Goal: Transaction & Acquisition: Purchase product/service

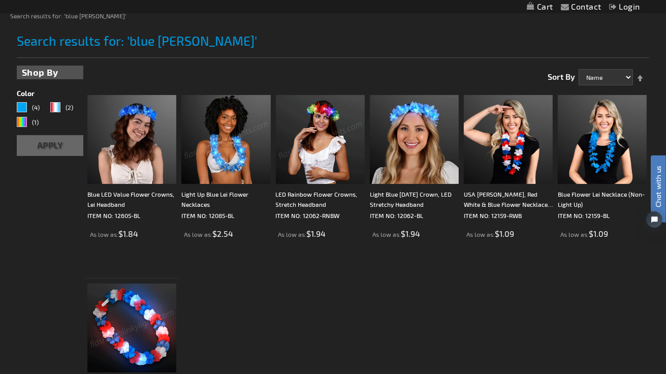
scroll to position [102, 0]
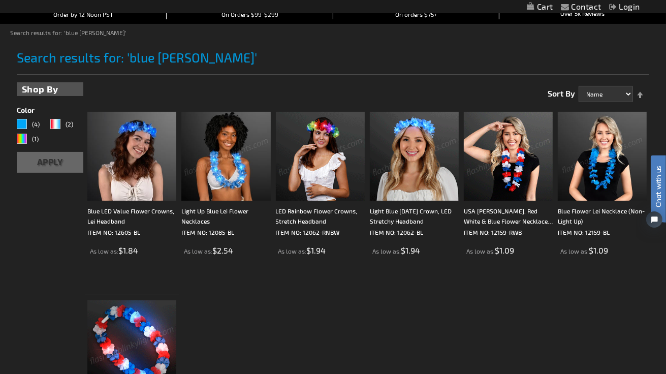
click at [596, 175] on img at bounding box center [602, 156] width 89 height 89
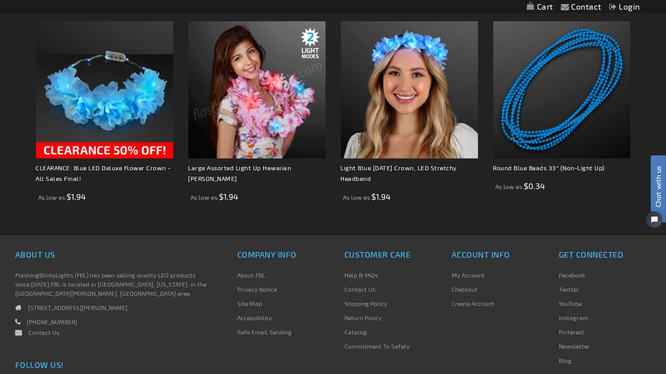
click at [262, 125] on img at bounding box center [256, 89] width 137 height 137
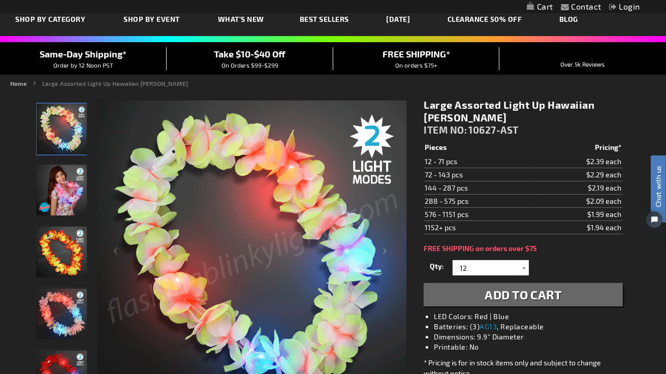
click at [54, 128] on img "Light Up Hawaiian Lei" at bounding box center [62, 129] width 51 height 51
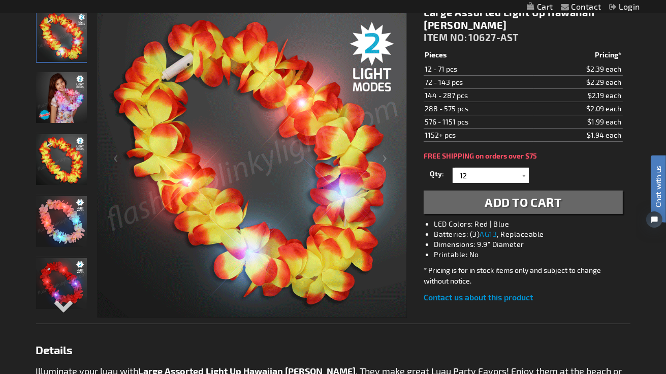
scroll to position [152, 0]
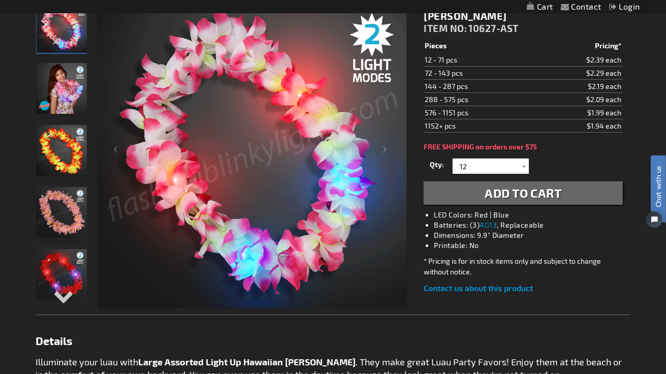
click at [67, 269] on img "Light Up Hawaiian Lei" at bounding box center [61, 274] width 51 height 51
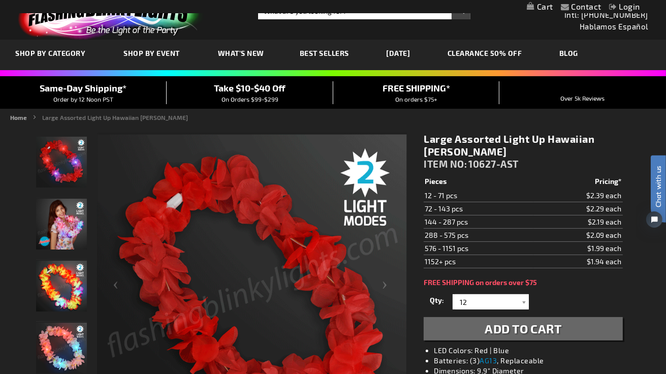
scroll to position [0, 0]
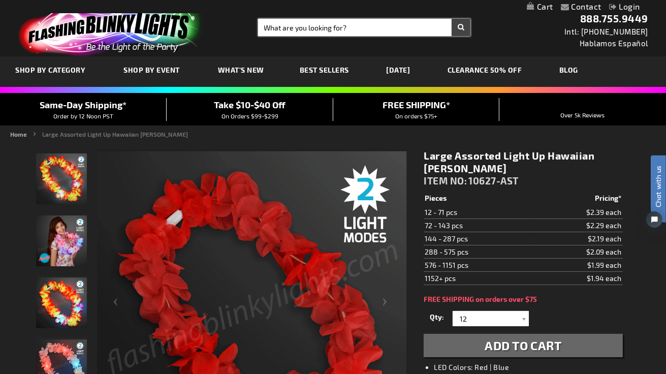
click at [348, 30] on input "Search" at bounding box center [364, 27] width 212 height 17
type input "blue light"
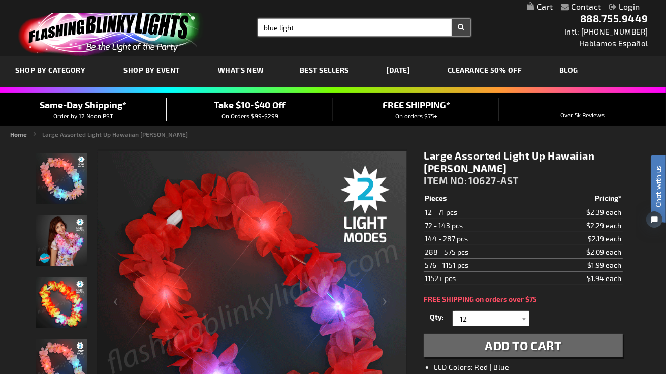
click at [452, 19] on button "Search" at bounding box center [461, 27] width 19 height 17
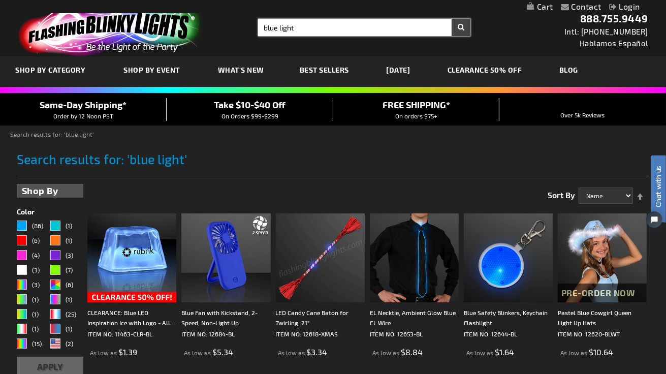
click at [317, 29] on input "blue light" at bounding box center [364, 27] width 212 height 17
type input "blue leis"
click at [452, 19] on button "Search" at bounding box center [461, 27] width 19 height 17
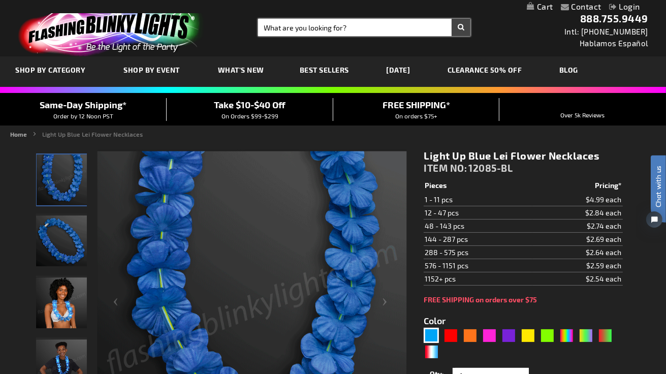
click at [303, 32] on input "Search" at bounding box center [364, 27] width 212 height 17
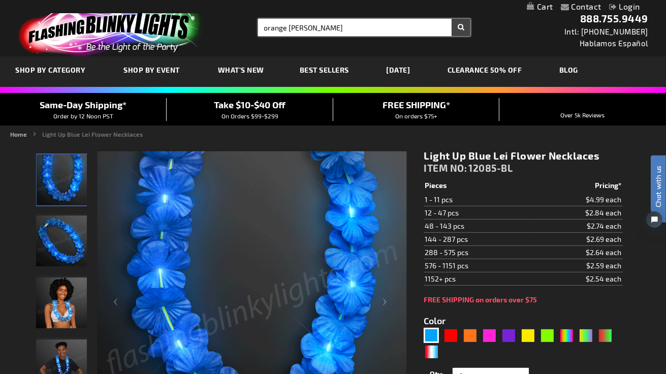
type input "orange leis"
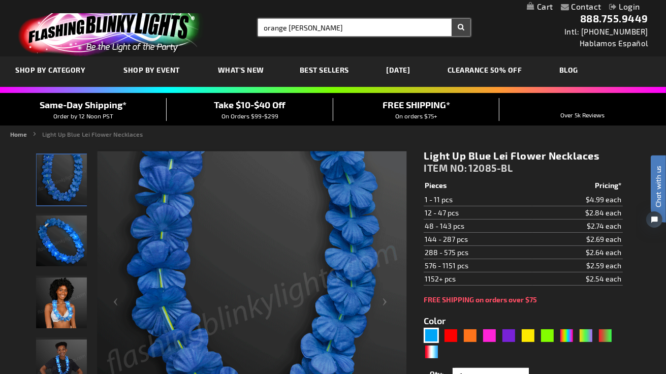
click at [452, 19] on button "Search" at bounding box center [461, 27] width 19 height 17
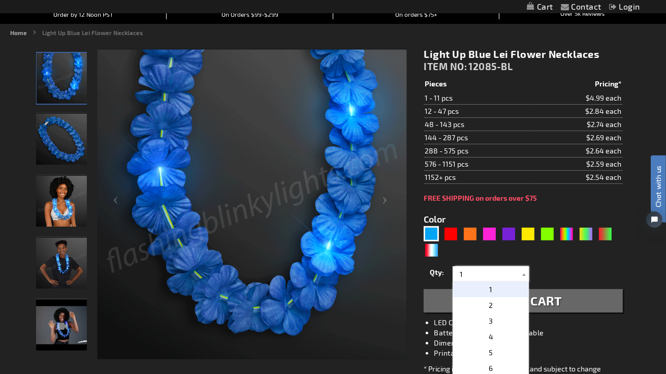
click at [467, 273] on input "1" at bounding box center [492, 273] width 74 height 15
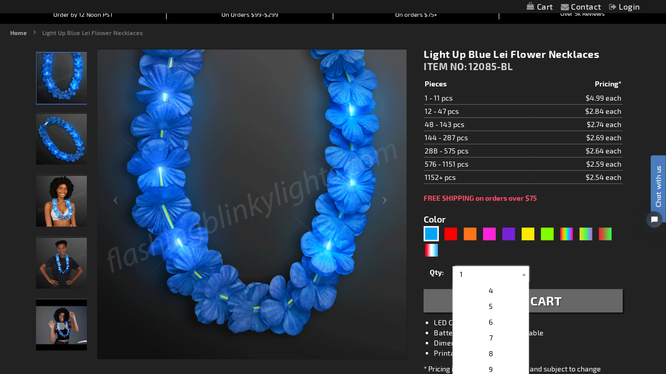
scroll to position [102, 0]
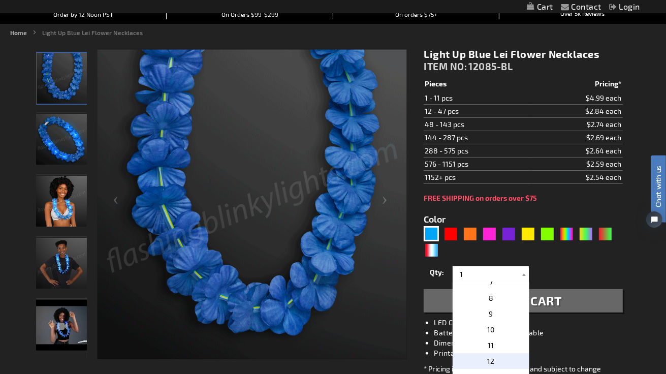
click at [486, 355] on p "12" at bounding box center [491, 361] width 76 height 16
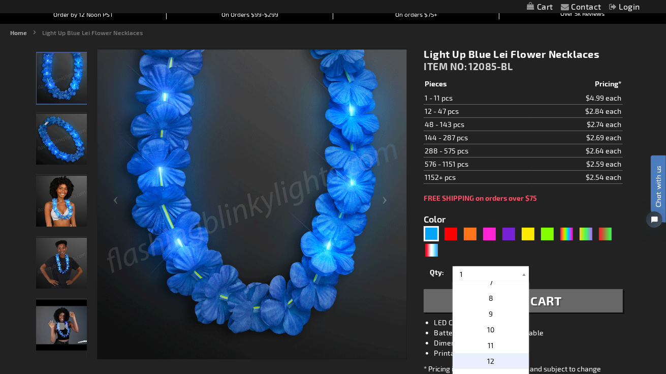
type input "12"
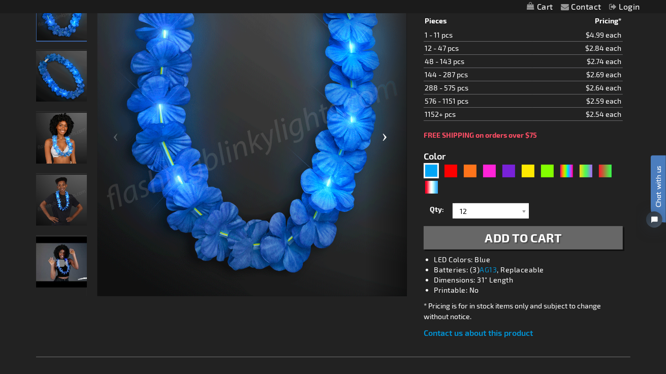
scroll to position [203, 0]
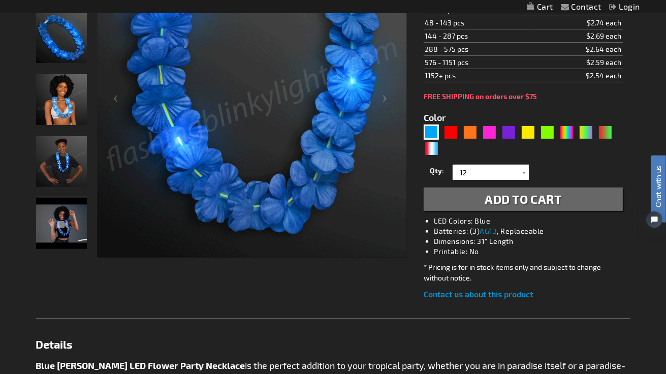
click at [499, 204] on span "Add to Cart" at bounding box center [523, 199] width 77 height 15
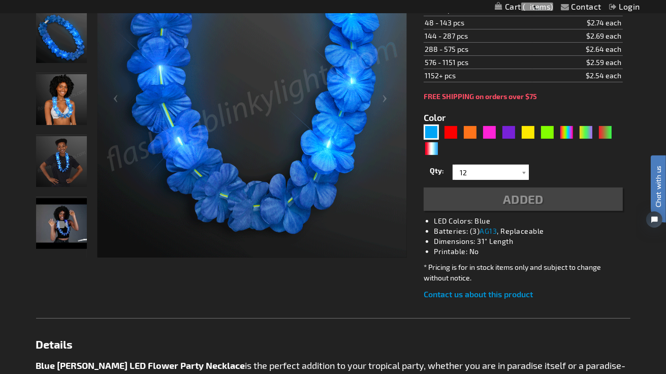
scroll to position [226, 0]
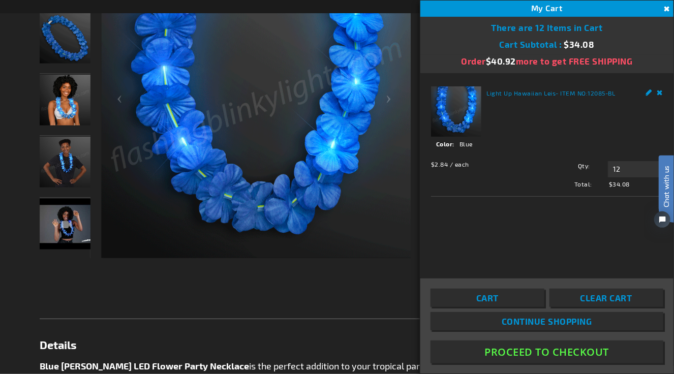
click at [665, 8] on button "Close" at bounding box center [665, 9] width 11 height 11
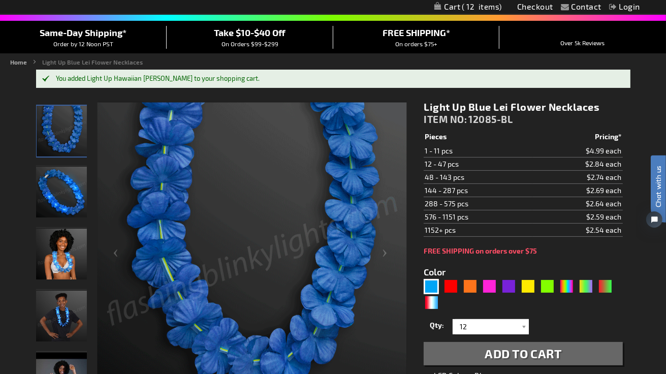
scroll to position [0, 0]
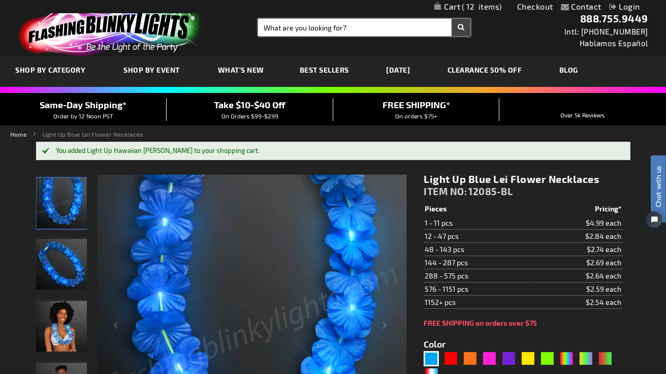
click at [364, 30] on input "Search" at bounding box center [364, 27] width 212 height 17
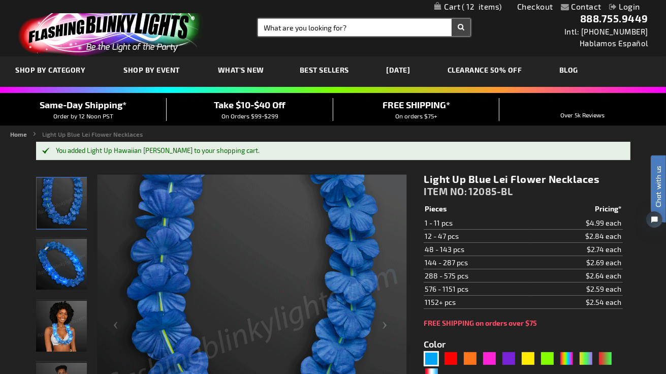
click at [355, 28] on input "Search" at bounding box center [364, 27] width 212 height 17
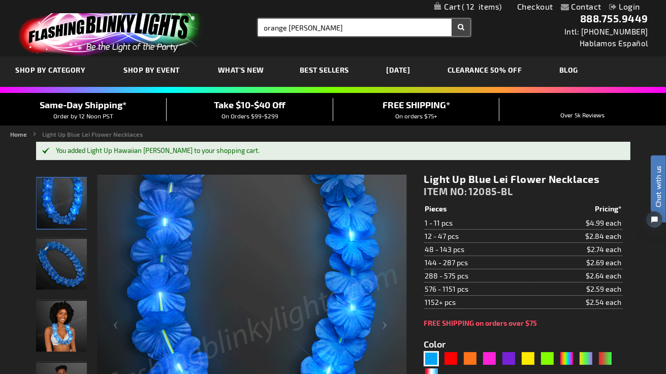
type input "orange leis"
click at [452, 19] on button "Search" at bounding box center [461, 27] width 19 height 17
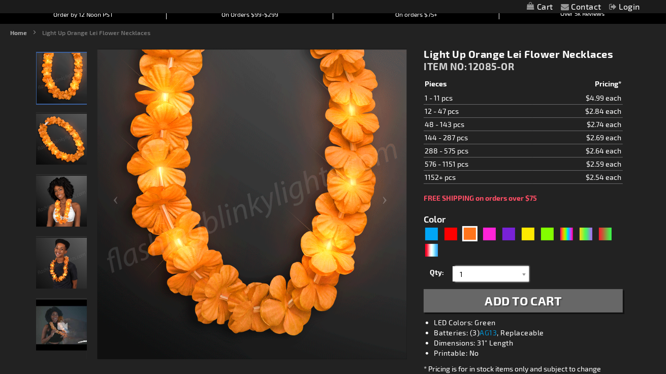
click at [487, 269] on input "1" at bounding box center [492, 273] width 74 height 15
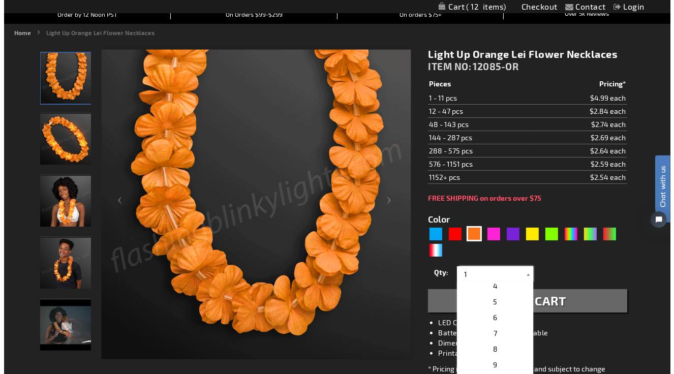
scroll to position [152, 0]
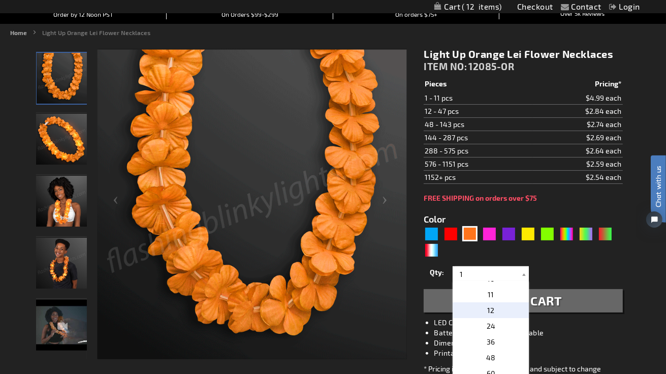
click at [497, 308] on p "12" at bounding box center [491, 310] width 76 height 16
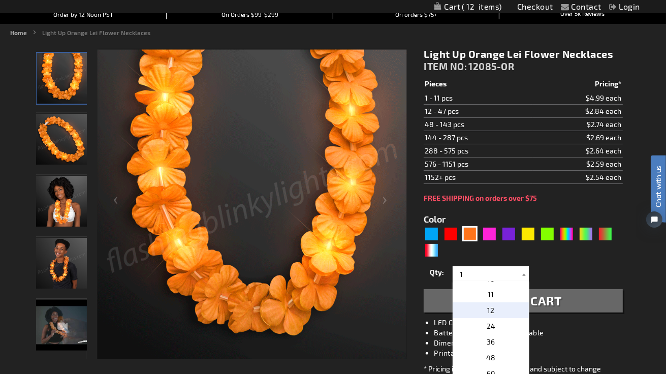
type input "12"
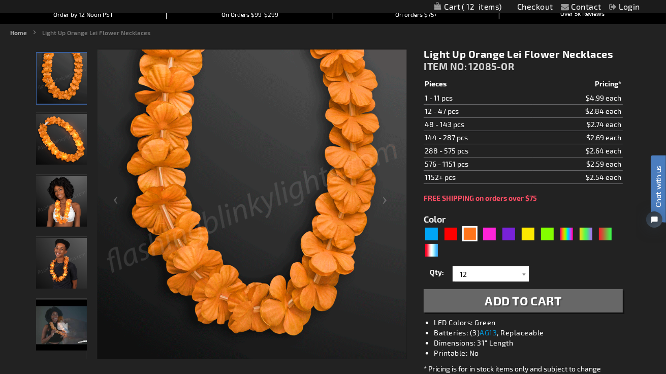
click at [498, 299] on span "Add to Cart" at bounding box center [523, 300] width 77 height 15
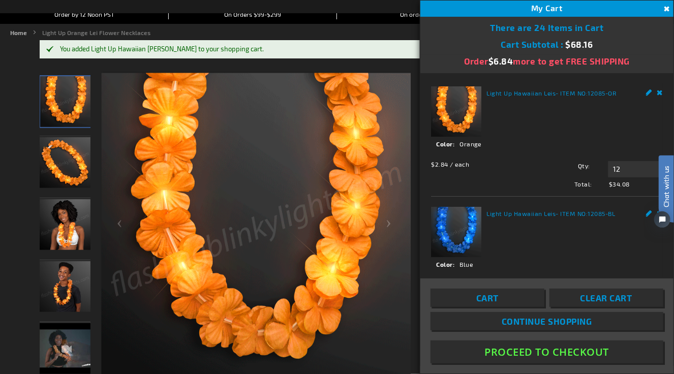
drag, startPoint x: 668, startPoint y: 128, endPoint x: 668, endPoint y: 145, distance: 17.3
click html "Chat with us"
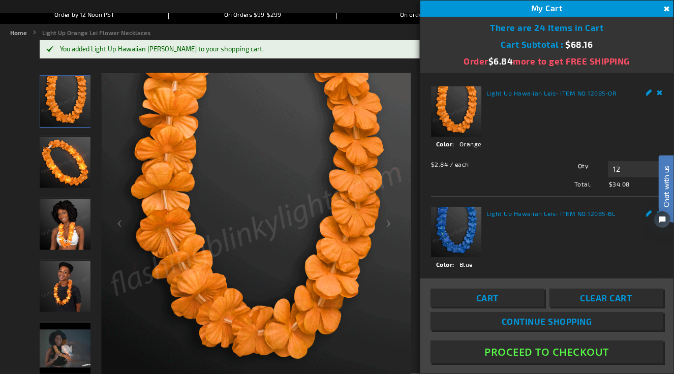
click at [666, 10] on button "Close" at bounding box center [665, 9] width 11 height 11
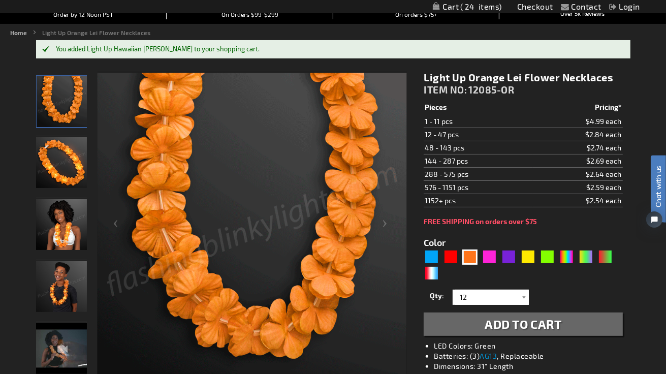
click at [624, 7] on link "Login" at bounding box center [624, 7] width 31 height 10
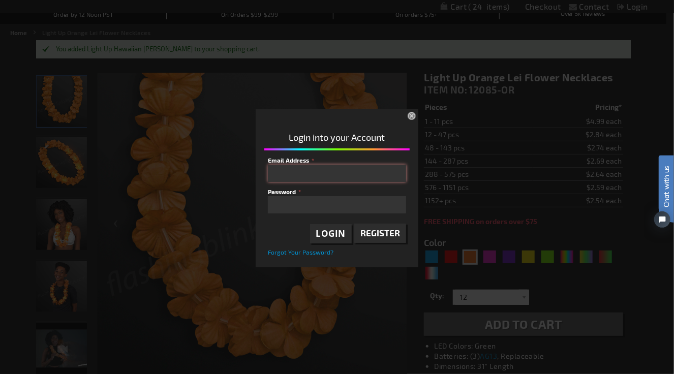
click at [308, 165] on input "Email Address" at bounding box center [337, 173] width 138 height 17
type input "[EMAIL_ADDRESS][DOMAIN_NAME]"
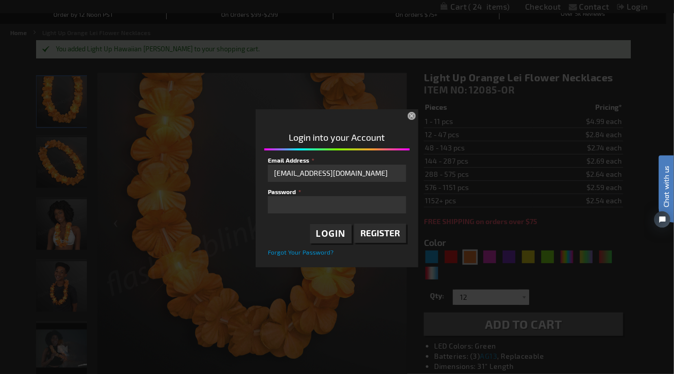
click at [378, 229] on span "Register" at bounding box center [380, 233] width 40 height 10
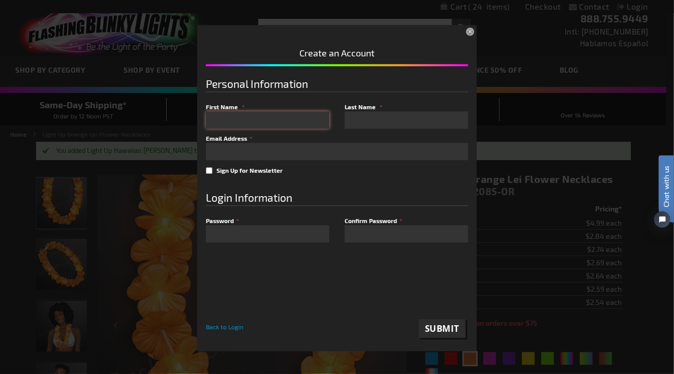
click at [227, 111] on input "First Name" at bounding box center [267, 119] width 123 height 17
type input "paul"
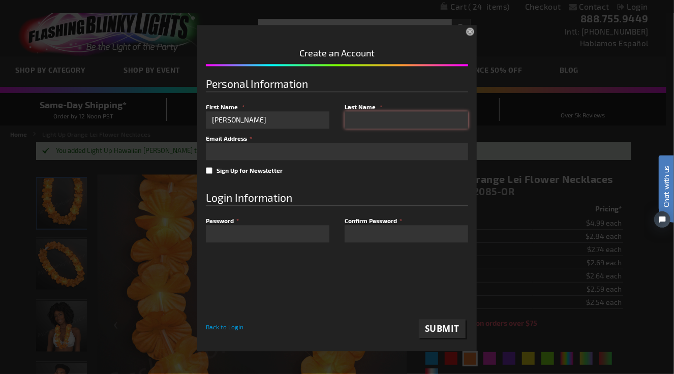
click at [373, 125] on input "Last Name" at bounding box center [405, 119] width 123 height 17
type input "goo"
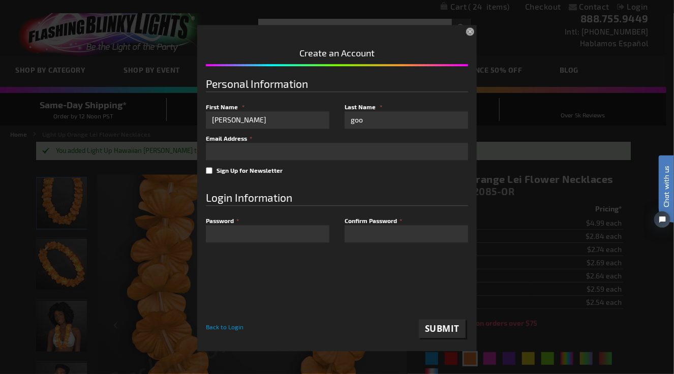
click at [225, 138] on span "Email Address" at bounding box center [226, 138] width 41 height 7
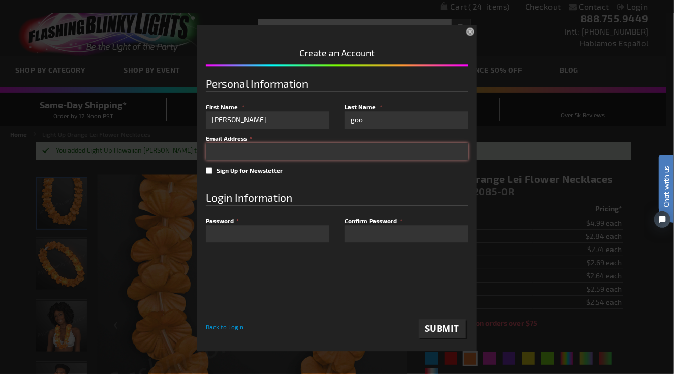
click at [222, 151] on input "email" at bounding box center [337, 151] width 262 height 17
type input "[EMAIL_ADDRESS][DOMAIN_NAME]"
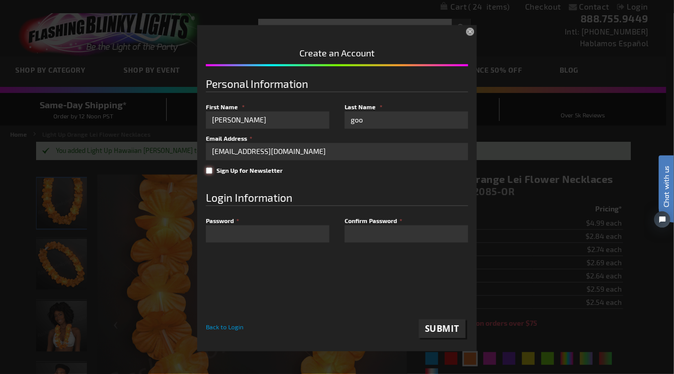
click at [206, 168] on input "Sign Up for Newsletter" at bounding box center [209, 170] width 7 height 7
checkbox input "true"
click at [219, 220] on span "Password" at bounding box center [220, 220] width 28 height 7
click at [242, 192] on div "Login Information" at bounding box center [337, 198] width 262 height 16
click at [369, 225] on label "Confirm Password" at bounding box center [405, 220] width 123 height 9
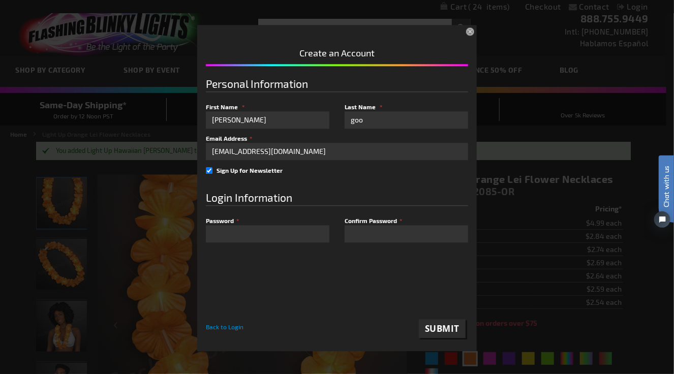
click at [363, 223] on span "Confirm Password" at bounding box center [370, 220] width 52 height 7
click at [228, 200] on div "Login Information" at bounding box center [337, 198] width 262 height 16
click at [432, 327] on span "Submit" at bounding box center [442, 329] width 35 height 12
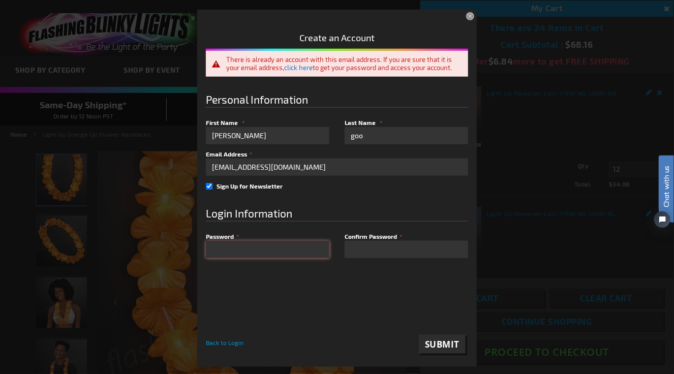
click at [191, 241] on div "Please complete your information below to login. Please complete your informati…" at bounding box center [337, 187] width 666 height 360
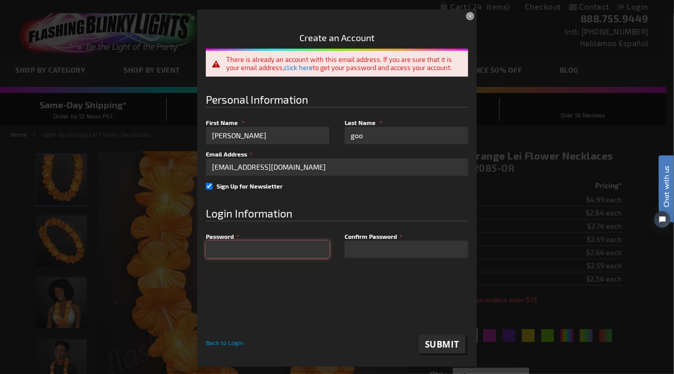
click at [191, 244] on div "Please complete your information below to login. Please complete your informati…" at bounding box center [337, 187] width 666 height 360
click at [312, 272] on div "Submit Back to Login" at bounding box center [337, 310] width 262 height 87
click at [468, 16] on button "×" at bounding box center [471, 17] width 22 height 22
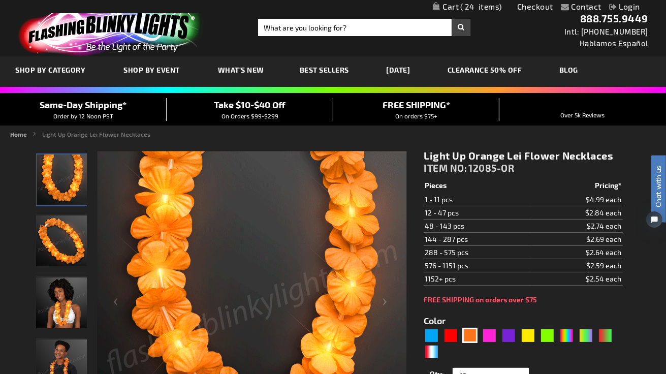
click at [625, 6] on link "Login" at bounding box center [624, 7] width 31 height 10
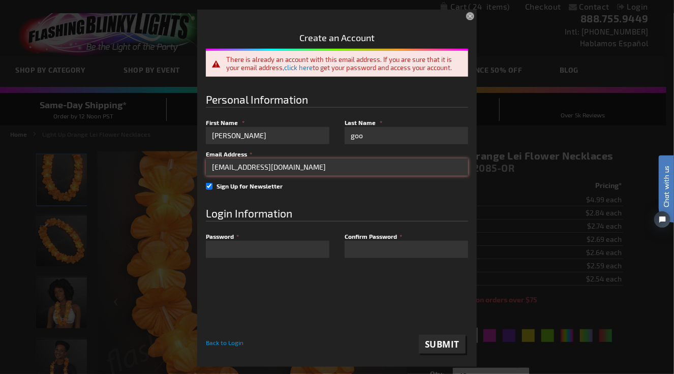
click at [332, 166] on input "[EMAIL_ADDRESS][DOMAIN_NAME]" at bounding box center [337, 167] width 262 height 17
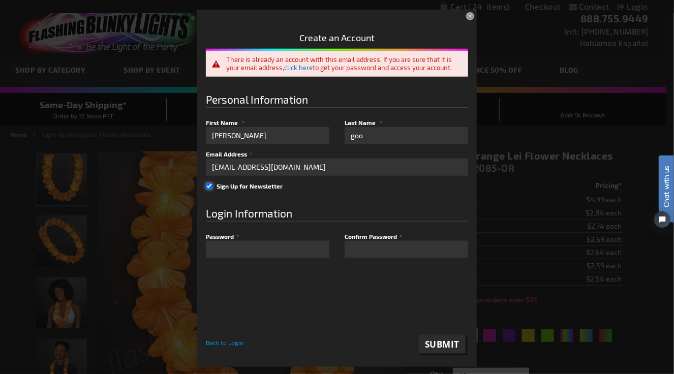
click at [211, 185] on input "Sign Up for Newsletter" at bounding box center [209, 186] width 7 height 7
checkbox input "false"
click at [441, 340] on span "Submit" at bounding box center [442, 344] width 35 height 12
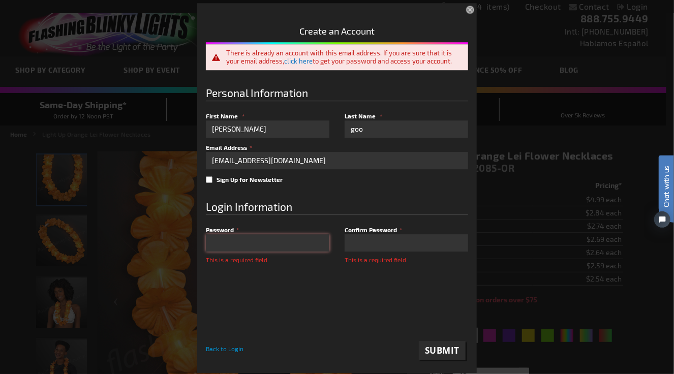
scroll to position [53, 0]
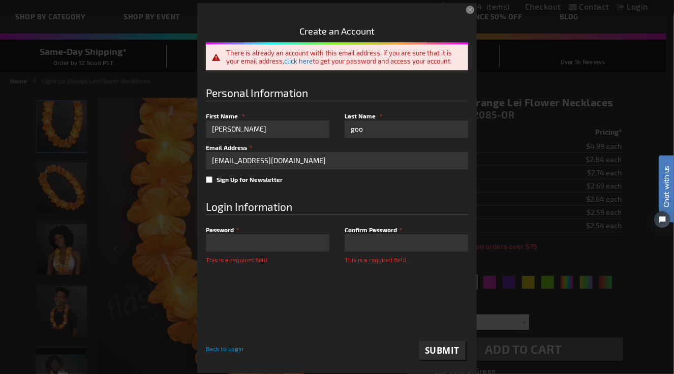
click at [466, 8] on button "×" at bounding box center [471, 10] width 22 height 22
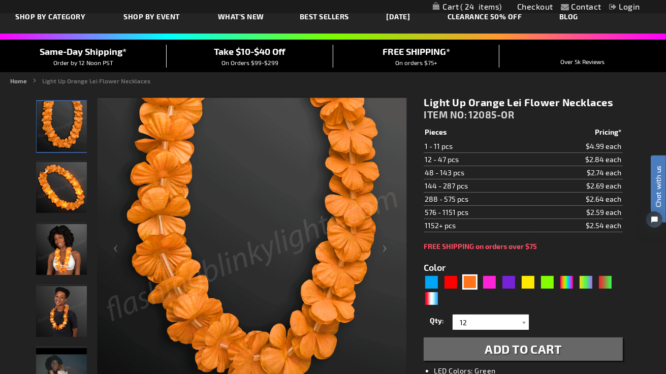
click at [630, 4] on link "Login" at bounding box center [624, 7] width 31 height 10
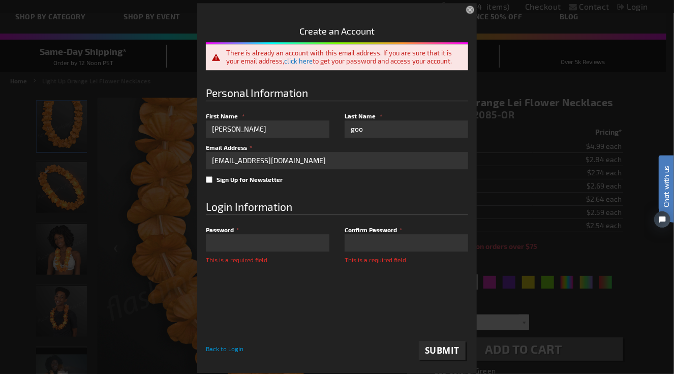
click at [382, 56] on div "There is already an account with this email address. If you are sure that it is…" at bounding box center [342, 57] width 232 height 16
click at [309, 60] on link "click here" at bounding box center [298, 61] width 28 height 8
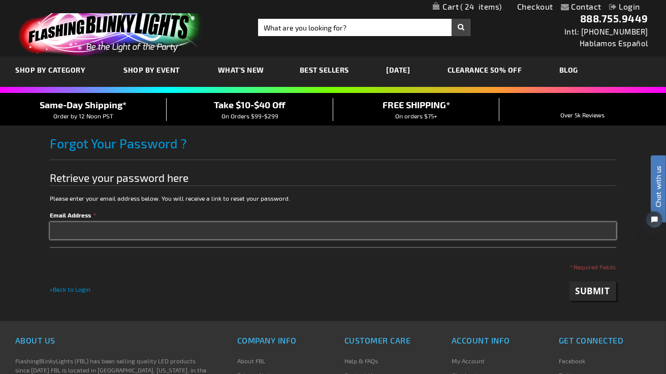
click at [129, 225] on input "Email Address" at bounding box center [333, 230] width 566 height 17
type input "[EMAIL_ADDRESS][DOMAIN_NAME]"
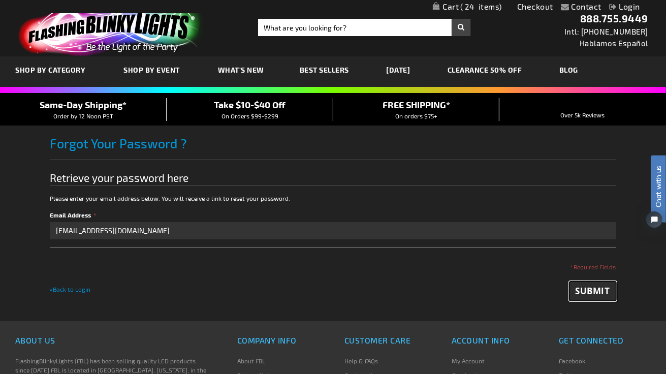
click at [582, 287] on span "Submit" at bounding box center [593, 291] width 35 height 12
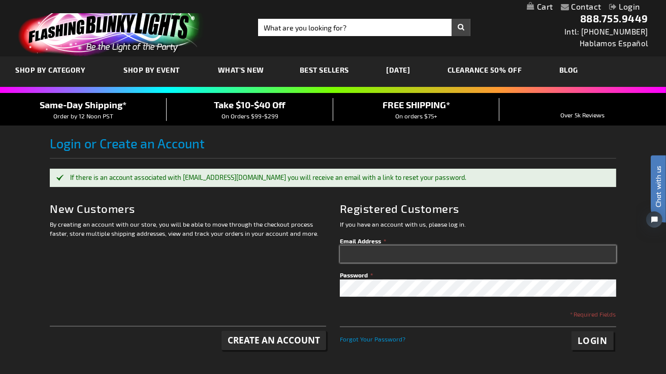
type input "[EMAIL_ADDRESS][DOMAIN_NAME]"
click at [591, 338] on span "Login" at bounding box center [593, 341] width 30 height 12
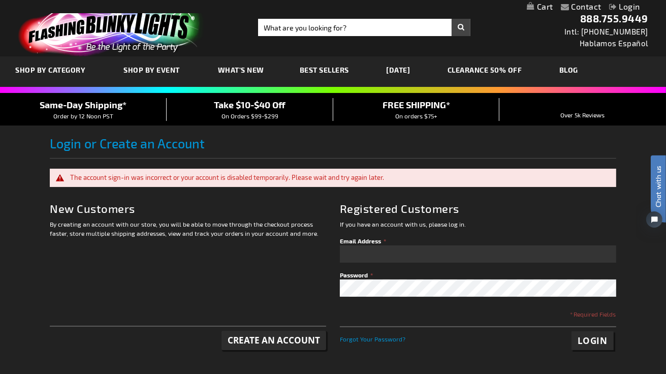
type input "[EMAIL_ADDRESS][DOMAIN_NAME]"
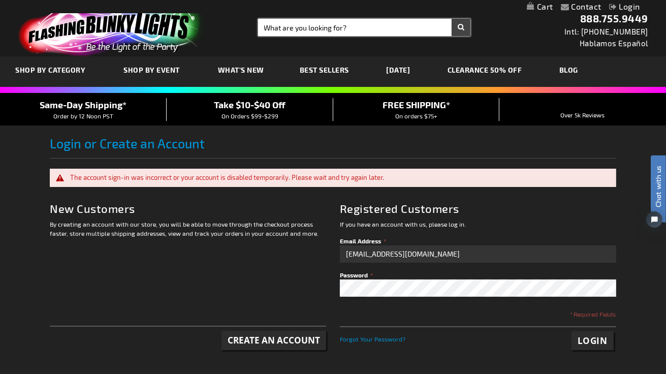
click at [297, 31] on input "Search" at bounding box center [364, 27] width 212 height 17
type input "blue [PERSON_NAME]"
click at [452, 19] on button "Search" at bounding box center [461, 27] width 19 height 17
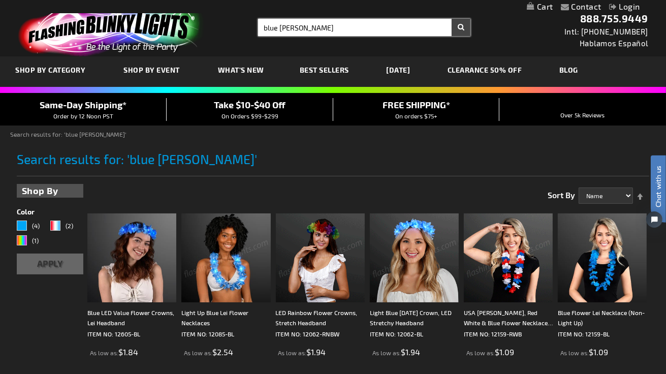
drag, startPoint x: 313, startPoint y: 30, endPoint x: 256, endPoint y: 27, distance: 58.0
click at [256, 27] on div "Search Search blue leis × Search" at bounding box center [360, 27] width 220 height 17
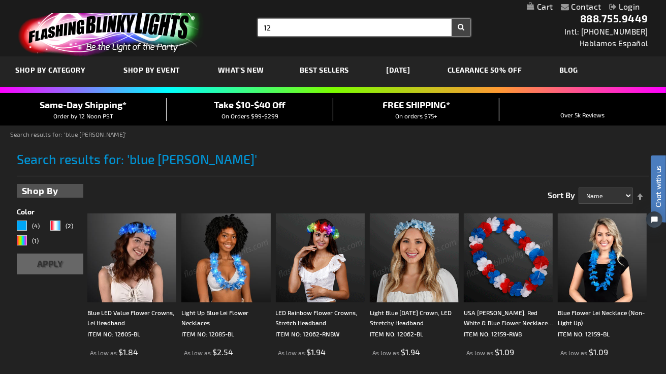
type input "1"
type input "orange [PERSON_NAME]"
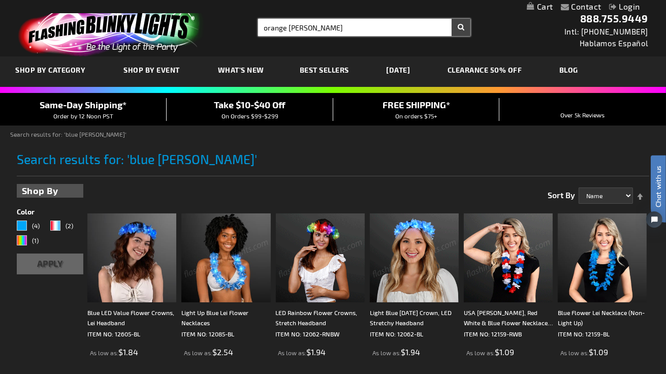
click at [452, 19] on button "Search" at bounding box center [461, 27] width 19 height 17
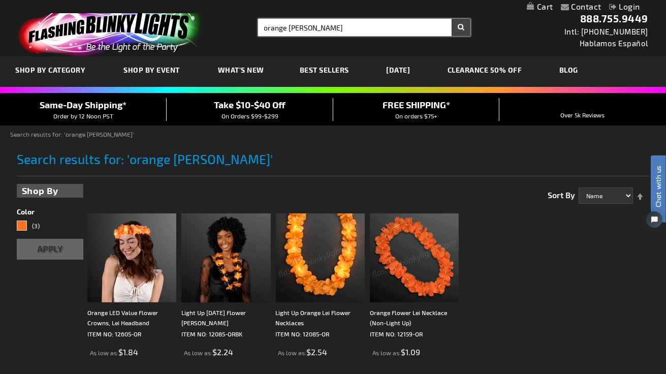
type input "orange [PERSON_NAME]"
drag, startPoint x: 305, startPoint y: 28, endPoint x: 226, endPoint y: 19, distance: 80.3
click at [226, 19] on div "Toggle Nav Search Search orange [PERSON_NAME] × Search 888.755.9449 Intl: [PHON…" at bounding box center [333, 28] width 666 height 56
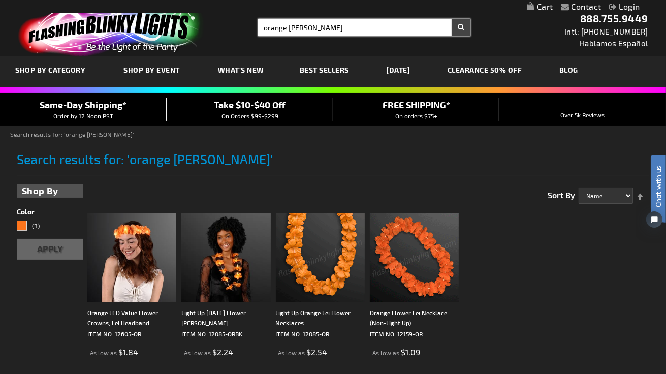
scroll to position [51, 0]
